Goal: Download file/media

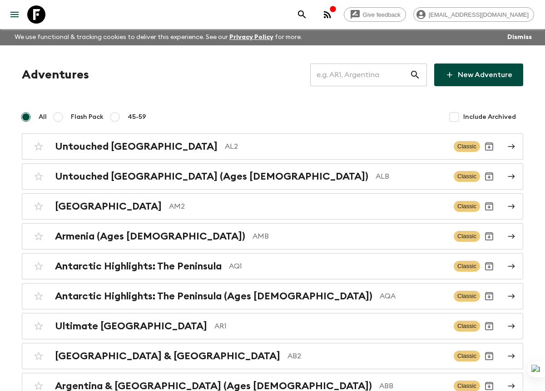
click at [370, 81] on input "text" at bounding box center [359, 74] width 99 height 25
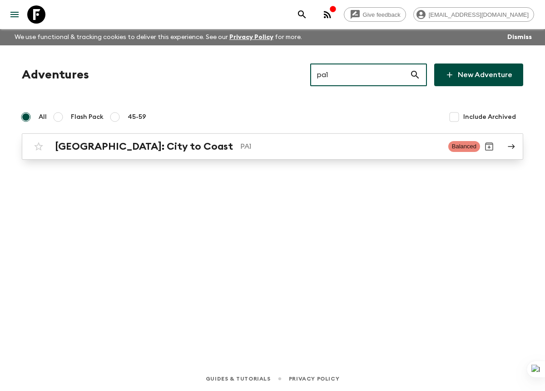
type input "pa1"
click at [264, 139] on div "[GEOGRAPHIC_DATA]: City to Coast PA1 Balanced" at bounding box center [255, 147] width 450 height 18
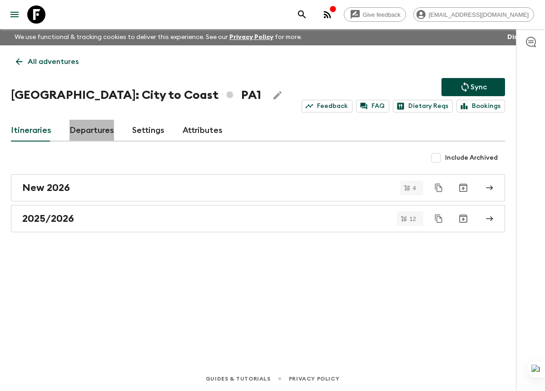
click at [88, 133] on link "Departures" at bounding box center [91, 131] width 44 height 22
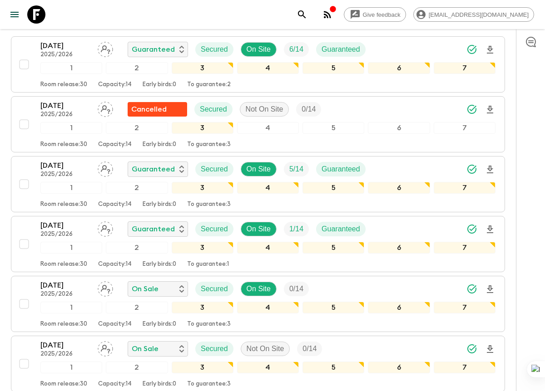
scroll to position [175, 0]
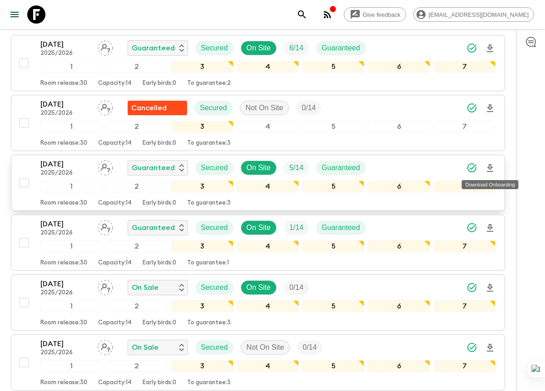
click at [493, 168] on icon "Download Onboarding" at bounding box center [489, 168] width 11 height 11
click at [529, 183] on div at bounding box center [530, 210] width 29 height 362
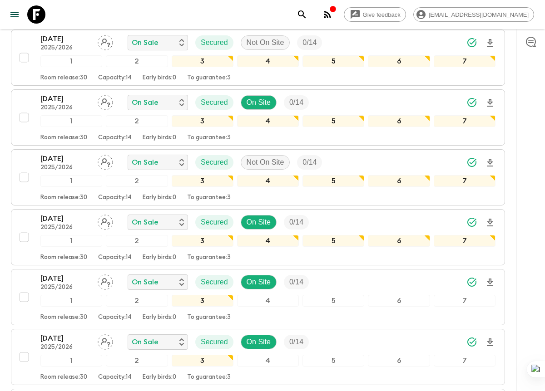
scroll to position [481, 0]
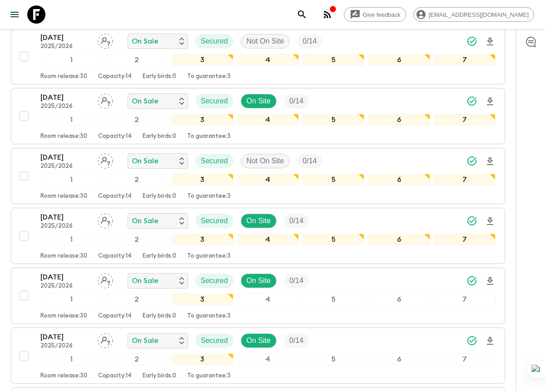
click at [525, 177] on div at bounding box center [530, 210] width 29 height 362
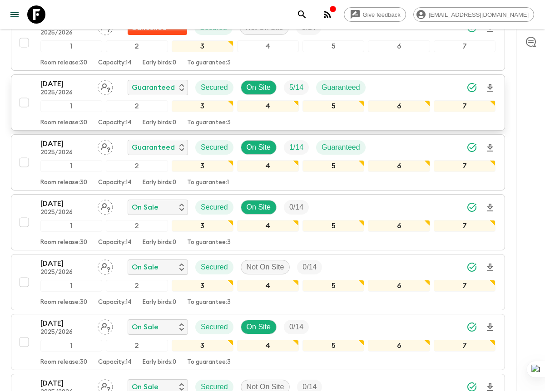
scroll to position [251, 0]
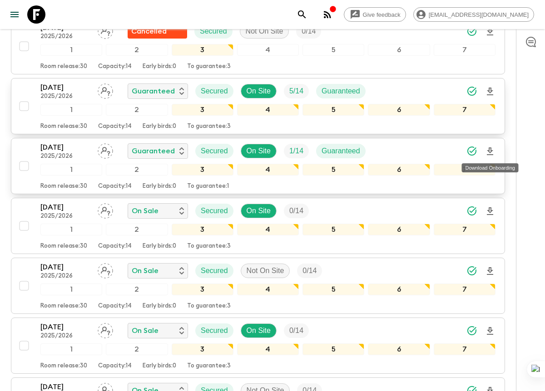
click at [491, 153] on icon "Download Onboarding" at bounding box center [489, 151] width 11 height 11
